Goal: Navigation & Orientation: Understand site structure

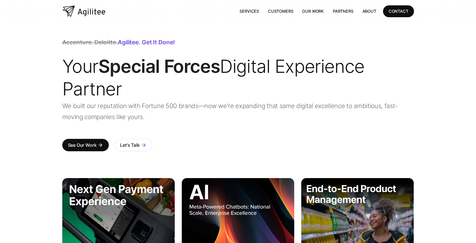
click at [432, 126] on div "Accenture. Deloitte. Agilitee. Get it done! Your Special Forces Digital Experie…" at bounding box center [238, 95] width 476 height 144
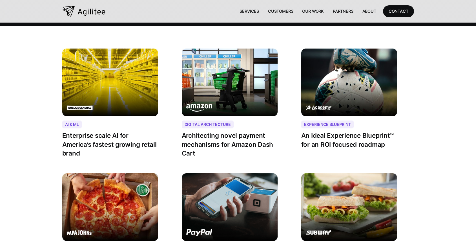
scroll to position [689, 0]
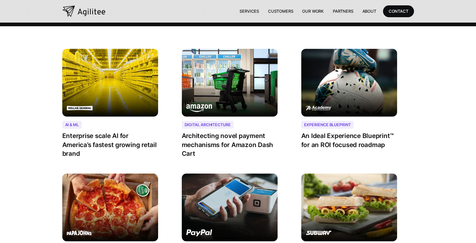
click at [412, 76] on div "Experience Blueprint An Ideal Experience Blueprint™ for an ROI focused roadmap" at bounding box center [357, 108] width 113 height 118
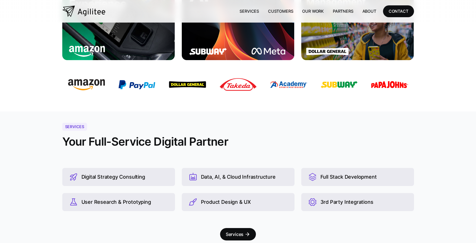
scroll to position [0, 0]
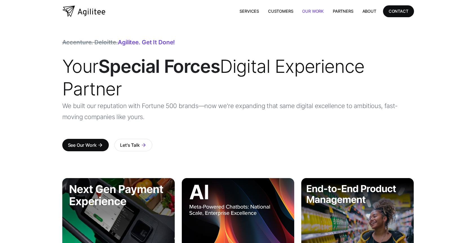
click at [318, 12] on link "Our Work" at bounding box center [313, 11] width 31 height 12
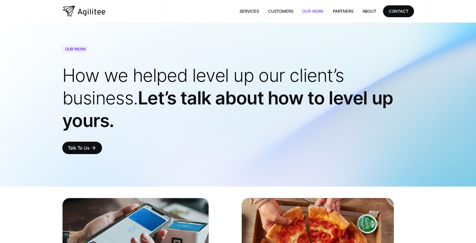
click at [91, 15] on img "home" at bounding box center [83, 11] width 43 height 11
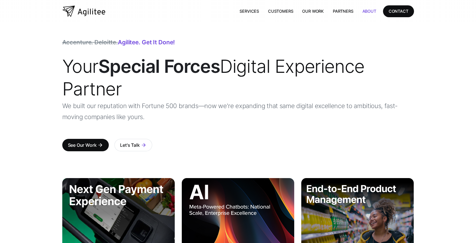
click at [369, 12] on link "About" at bounding box center [369, 11] width 23 height 12
click at [341, 11] on link "Partners" at bounding box center [343, 11] width 30 height 12
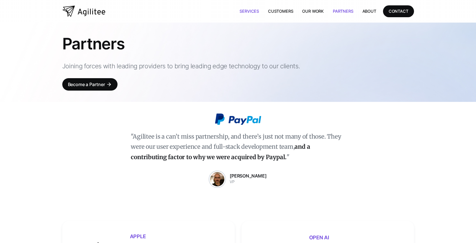
click at [249, 10] on link "Services" at bounding box center [249, 11] width 28 height 12
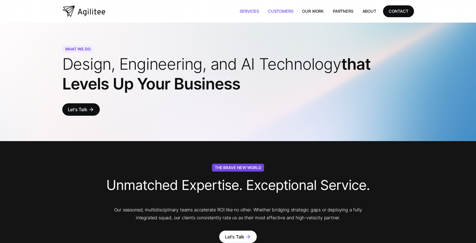
click at [280, 12] on link "Customers" at bounding box center [281, 11] width 34 height 12
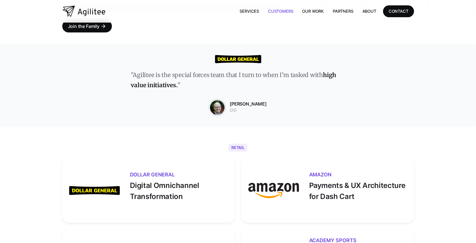
scroll to position [72, 0]
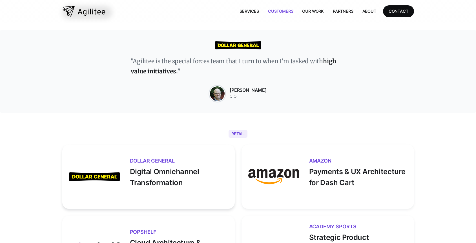
click at [143, 170] on p "Digital Omnichannel Transformation" at bounding box center [179, 175] width 98 height 25
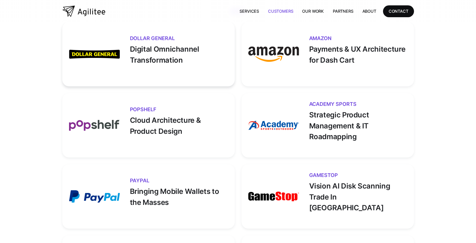
scroll to position [28, 0]
